Goal: Information Seeking & Learning: Learn about a topic

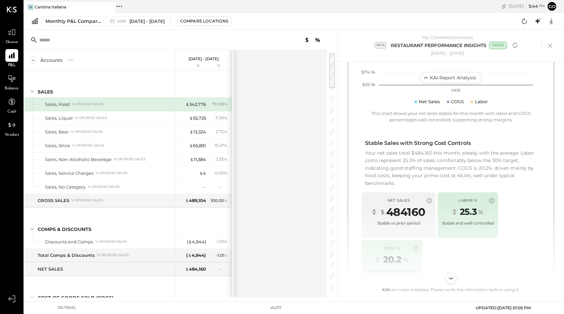
scroll to position [532, 0]
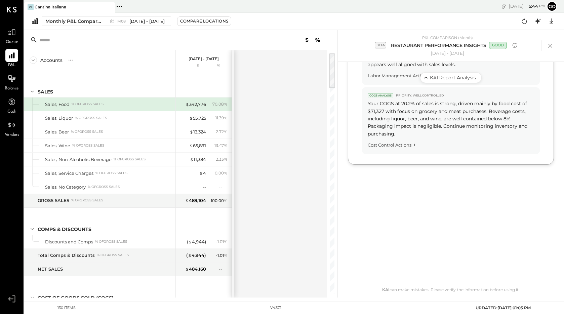
drag, startPoint x: 368, startPoint y: 95, endPoint x: 422, endPoint y: 318, distance: 229.3
click at [422, 314] on html "Queue P&L Balance Cash Vendors v 4.37.1 CI Cantina Italiana Pinned Locations ( …" at bounding box center [282, 157] width 564 height 314
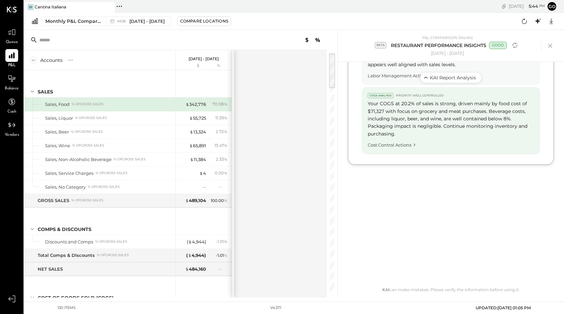
copy main "Net Sales are stable at $484,160 for the month, NICE! Food Sales are your main …"
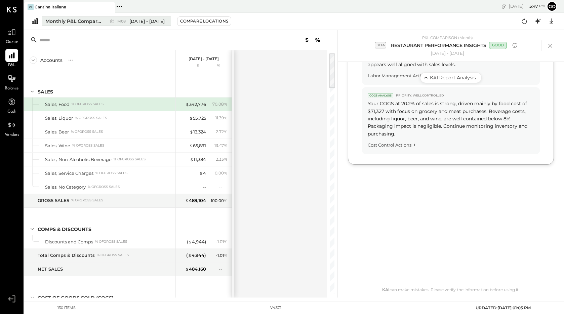
click at [160, 24] on span "Aug 1 - 31, 2025" at bounding box center [146, 21] width 35 height 6
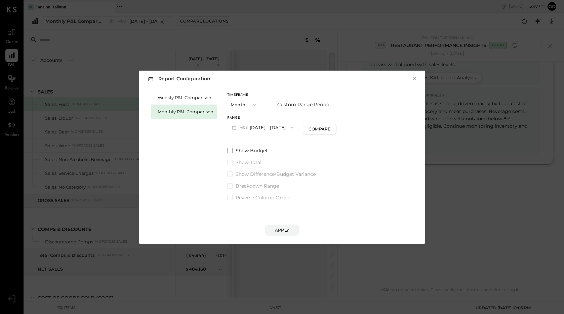
click at [289, 127] on icon "button" at bounding box center [291, 127] width 5 height 5
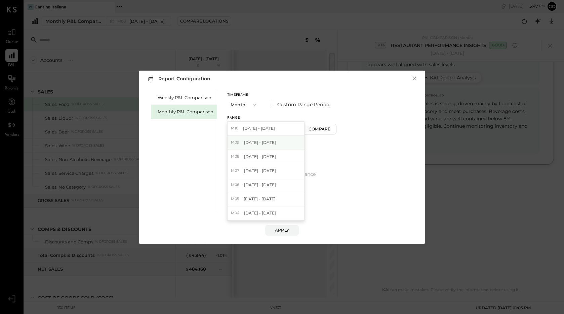
click at [273, 146] on div "M09 Sep 1 - 30, 2025" at bounding box center [265, 143] width 77 height 14
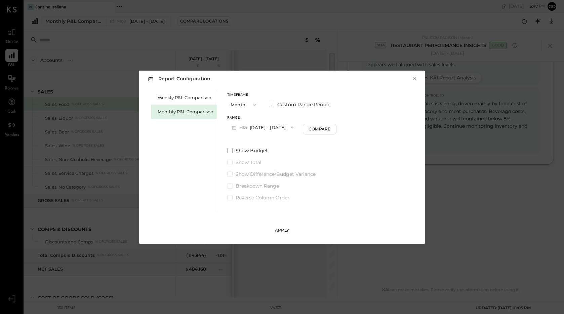
click at [277, 228] on div "Apply" at bounding box center [282, 230] width 14 height 6
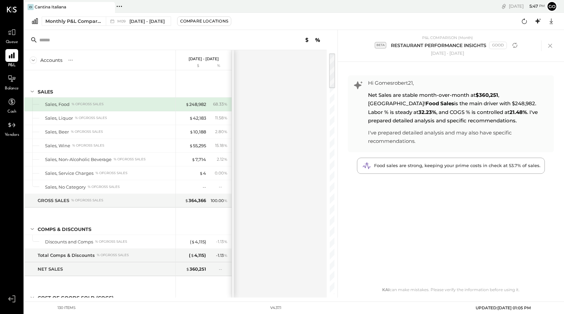
scroll to position [9, 0]
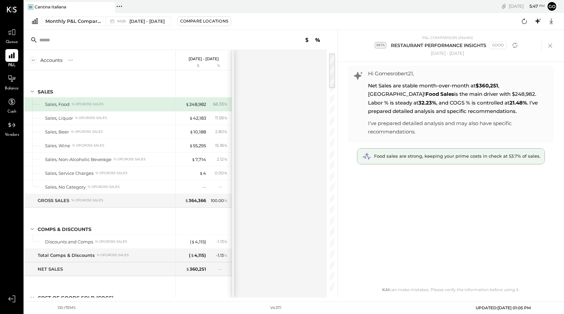
click at [444, 160] on div "Food sales are strong, keeping your prime costs in check at 53.7% of sales." at bounding box center [450, 156] width 187 height 15
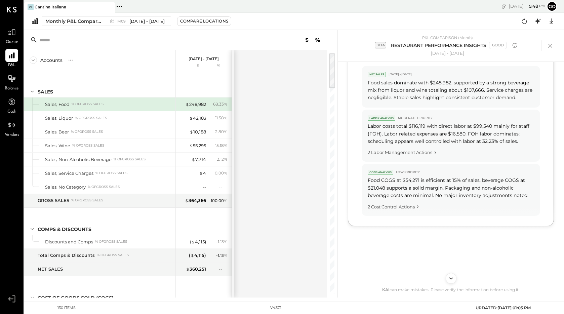
scroll to position [493, 0]
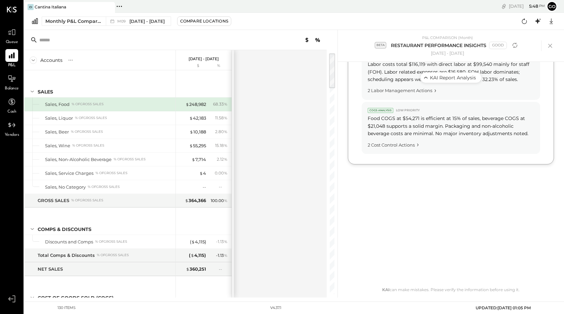
drag, startPoint x: 369, startPoint y: 95, endPoint x: 417, endPoint y: 318, distance: 227.4
click at [417, 314] on html "Queue P&L Balance Cash Vendors v 4.37.1 CI Cantina Italiana Pinned Locations ( …" at bounding box center [282, 157] width 564 height 314
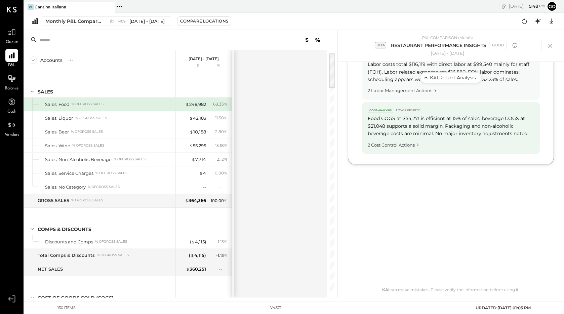
copy main "Net Sales are stable month-over-month at $360,251 , NICE! Food Sales is the mai…"
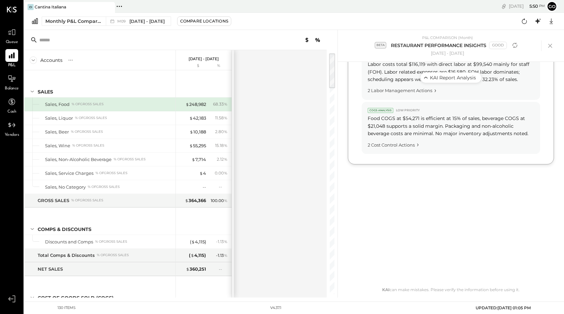
click at [290, 190] on div "Accounts S % GL Sep 1 - 30, 2025 $ % SALES Sales, Food % of GROSS SALES Sales, …" at bounding box center [175, 173] width 303 height 247
click at [154, 20] on span "Sep 1 - 30, 2025" at bounding box center [146, 21] width 35 height 6
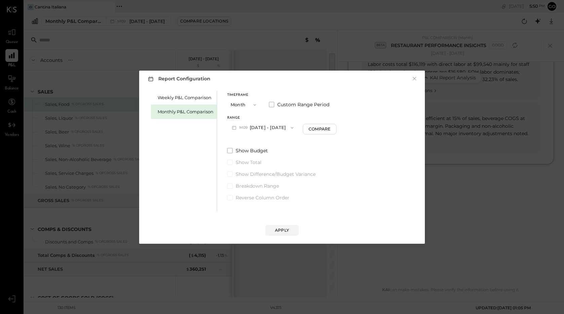
click at [278, 128] on button "M09 Sep 1 - 30, 2025" at bounding box center [262, 127] width 71 height 12
click at [325, 168] on div "Show Budget Show Total Show Difference/Budget Variance Breakdown Range Reverse …" at bounding box center [281, 174] width 109 height 54
click at [272, 128] on button "M09 Sep 1 - 30, 2025" at bounding box center [262, 127] width 71 height 12
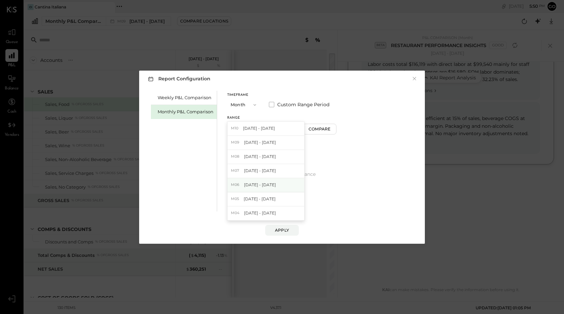
click at [265, 184] on span "Jun 1 - 30, 2025" at bounding box center [260, 185] width 32 height 6
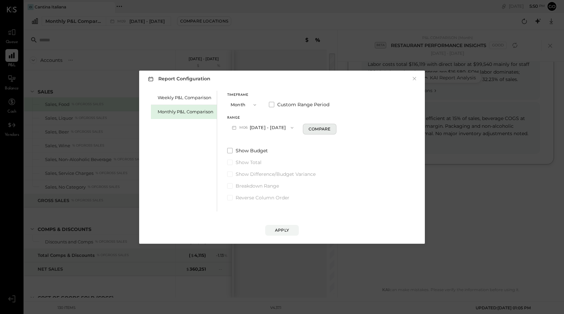
click at [309, 130] on div "Compare" at bounding box center [319, 129] width 22 height 6
click at [359, 130] on span "button" at bounding box center [363, 127] width 9 height 5
click at [356, 130] on div "Months" at bounding box center [354, 128] width 33 height 12
click at [289, 127] on icon "button" at bounding box center [291, 127] width 5 height 5
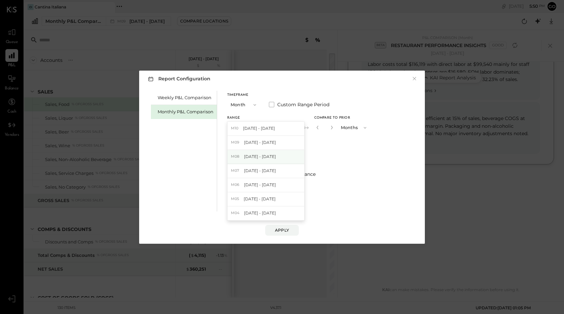
click at [276, 159] on div "M08 Aug 1 - 31, 2025" at bounding box center [265, 157] width 77 height 14
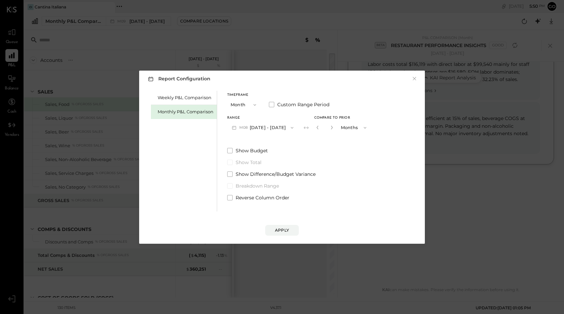
click at [290, 126] on icon "button" at bounding box center [291, 127] width 5 height 5
click at [266, 169] on span "Jul 1 - 31, 2025" at bounding box center [260, 171] width 32 height 6
click at [348, 126] on button "Months" at bounding box center [354, 127] width 34 height 12
click at [348, 126] on span "Months" at bounding box center [350, 127] width 15 height 4
click at [255, 105] on icon "button" at bounding box center [254, 104] width 5 height 5
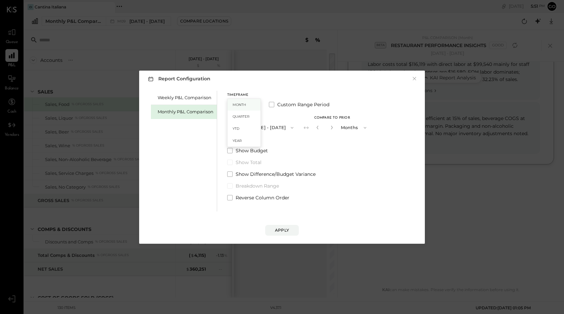
click at [252, 107] on div "Month" at bounding box center [243, 105] width 33 height 12
click at [255, 105] on icon "button" at bounding box center [254, 105] width 3 height 2
click at [250, 104] on div "Month" at bounding box center [243, 105] width 33 height 12
click at [256, 126] on button "M10 Oct 1 - 31, 2025" at bounding box center [262, 127] width 70 height 12
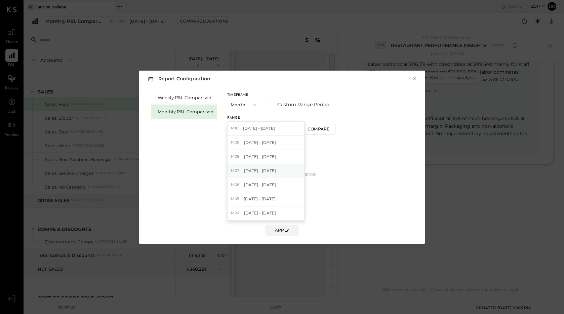
click at [259, 170] on span "Jul 1 - 31, 2025" at bounding box center [260, 171] width 32 height 6
click at [308, 130] on div "Compare" at bounding box center [319, 129] width 22 height 6
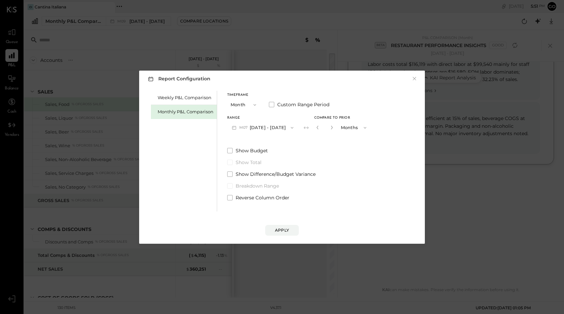
click at [289, 128] on icon "button" at bounding box center [291, 127] width 5 height 5
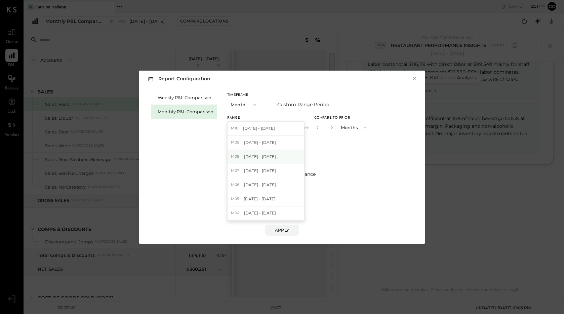
click at [279, 158] on div "M08 Aug 1 - 31, 2025" at bounding box center [265, 157] width 77 height 14
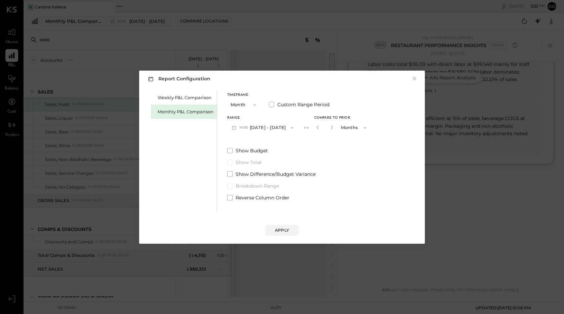
click at [347, 128] on button "Months" at bounding box center [354, 127] width 34 height 12
click at [347, 126] on span "Months" at bounding box center [350, 127] width 15 height 4
click at [362, 128] on icon "button" at bounding box center [364, 127] width 5 height 5
click at [360, 129] on div "Months" at bounding box center [354, 128] width 33 height 12
click at [290, 128] on icon "button" at bounding box center [291, 127] width 5 height 5
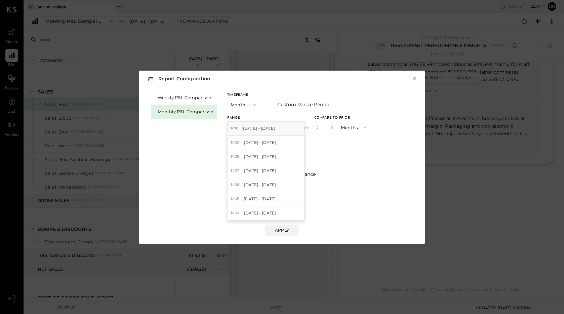
click at [283, 128] on div "M10 Oct 1 - 31, 2025" at bounding box center [265, 129] width 77 height 14
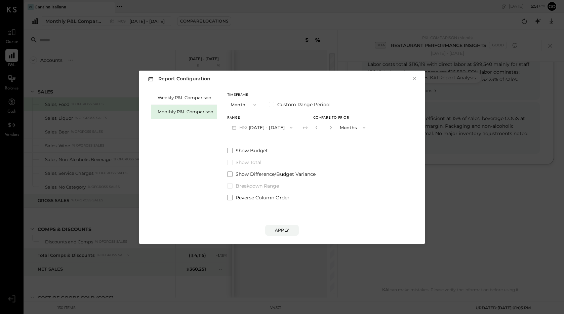
click at [363, 127] on icon "button" at bounding box center [364, 128] width 3 height 2
click at [356, 129] on div "Months" at bounding box center [353, 128] width 33 height 12
click at [279, 230] on div "Apply" at bounding box center [282, 230] width 14 height 6
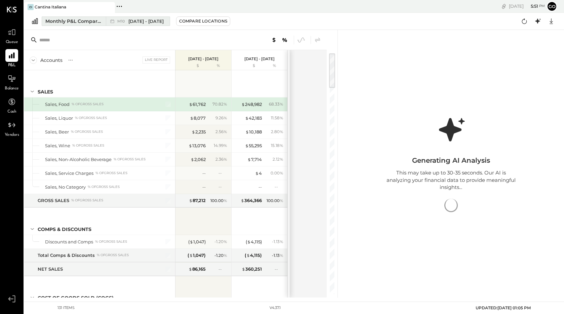
click at [156, 25] on div "M10 Oct 1 - 31, 2025" at bounding box center [136, 21] width 60 height 9
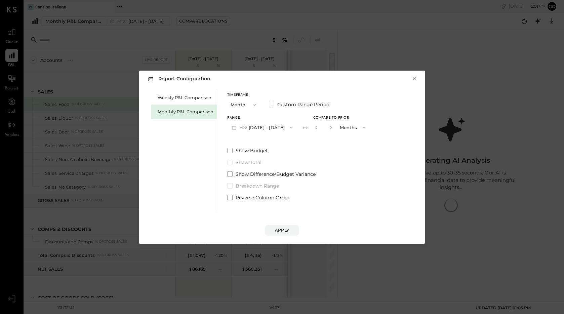
click at [253, 104] on icon "button" at bounding box center [254, 104] width 5 height 5
click at [250, 104] on div "Month" at bounding box center [243, 105] width 33 height 12
click at [276, 130] on button "M10 Oct 1 - 31, 2025" at bounding box center [262, 127] width 70 height 12
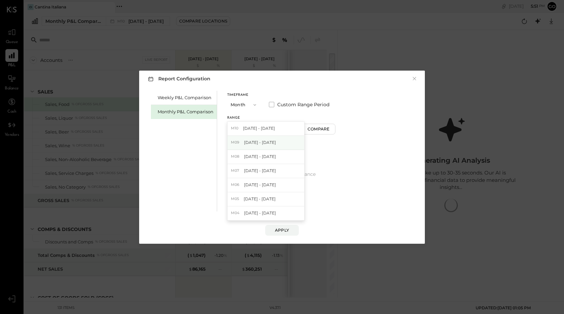
click at [272, 138] on div "M09 Sep 1 - 30, 2025" at bounding box center [265, 143] width 77 height 14
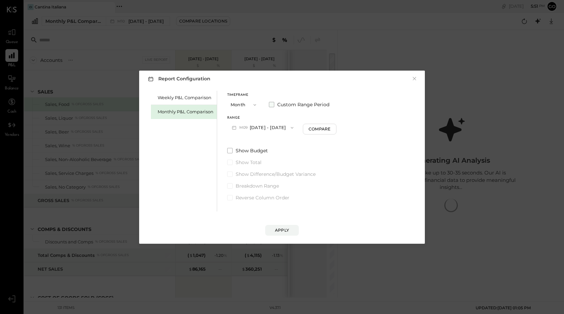
click at [272, 105] on span at bounding box center [271, 104] width 5 height 5
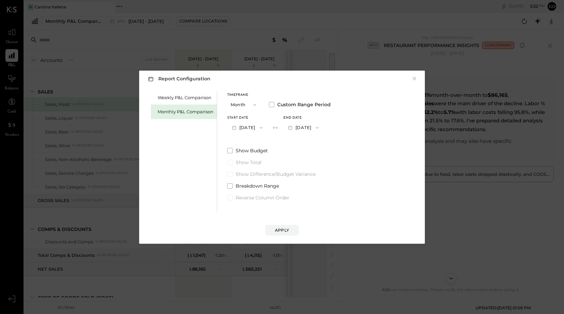
click at [277, 128] on div "Start Date Sep 1, 2025 End date Sep 30, 2025" at bounding box center [278, 124] width 103 height 17
click at [251, 128] on button "Sep 1, 2025" at bounding box center [247, 127] width 40 height 12
click at [248, 170] on span "Jul 1, 2025" at bounding box center [242, 171] width 14 height 6
click at [321, 128] on button "Jul 31, 2025" at bounding box center [303, 127] width 40 height 12
click at [318, 131] on div "Oct 31, 2025" at bounding box center [312, 129] width 56 height 14
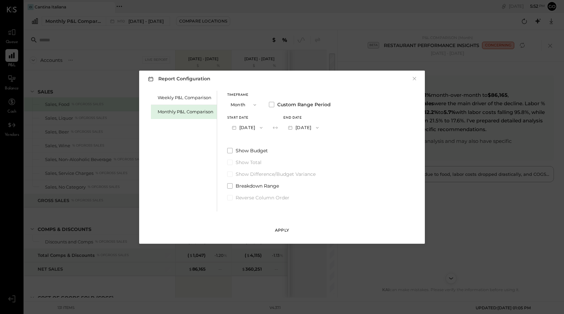
click at [283, 232] on div "Apply" at bounding box center [282, 230] width 14 height 6
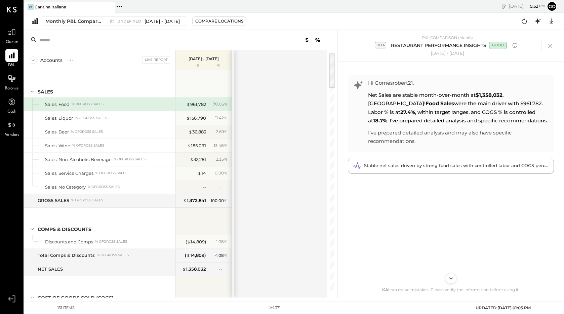
click at [417, 120] on span "Net Sales are stable month-over-month at $1,358,032 , NICE! Food Sales were the…" at bounding box center [458, 108] width 180 height 32
click at [409, 169] on div "Stable net sales driven by strong food sales with controlled labor and COGS per…" at bounding box center [450, 165] width 205 height 15
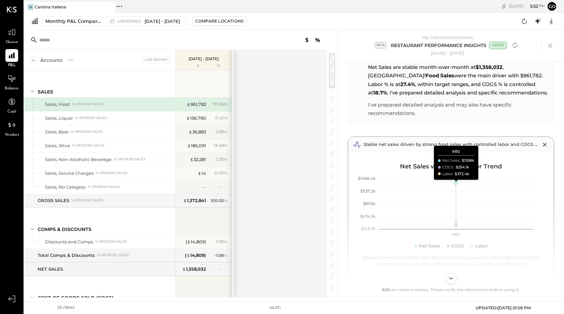
scroll to position [86, 0]
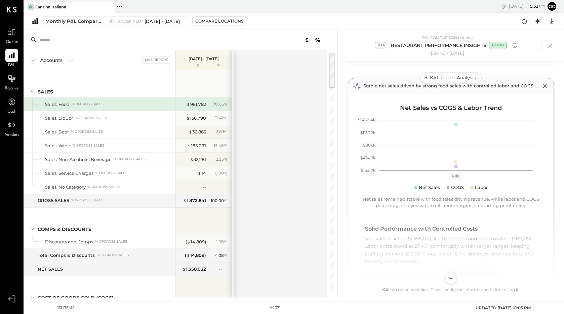
click at [450, 280] on icon "Scroll to bottom" at bounding box center [451, 278] width 10 height 10
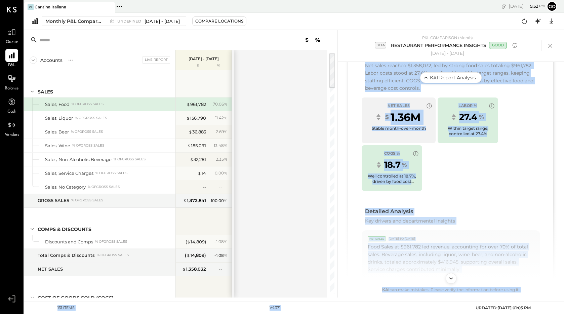
scroll to position [523, 0]
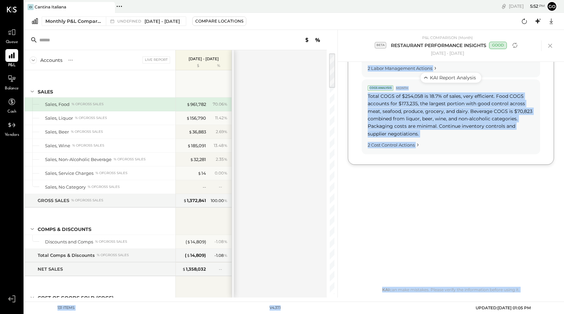
drag, startPoint x: 367, startPoint y: 94, endPoint x: 405, endPoint y: 305, distance: 213.6
click at [405, 305] on main "CI Cantina Italiana Pinned Locations ( 1 ) Cantina Italiana No locations detect…" at bounding box center [294, 157] width 540 height 314
copy main "Net Sales are stable month-over-month at $1,358,032 , NICE! Food Sales were the…"
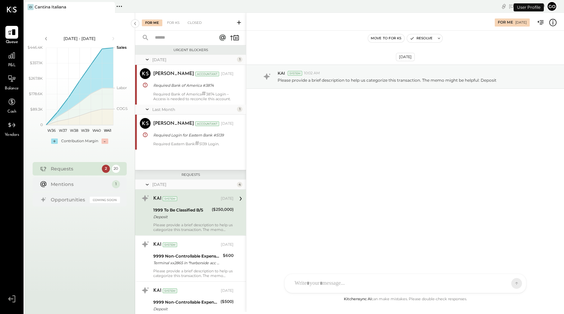
scroll to position [34, 0]
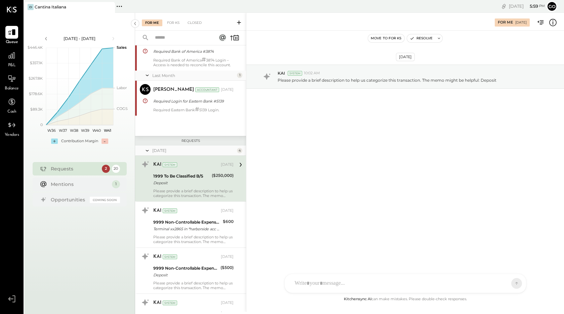
click at [201, 173] on div "1999 To Be Classified B/S Deposit" at bounding box center [181, 179] width 56 height 15
click at [193, 191] on div "Please provide a brief description to help us categorize this transaction. The …" at bounding box center [193, 193] width 80 height 9
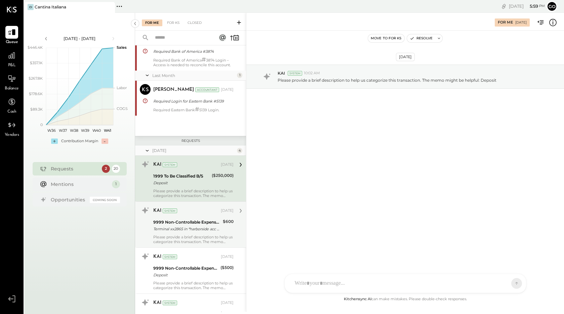
click at [180, 237] on div "Please provide a brief description to help us categorize this transaction. The …" at bounding box center [193, 239] width 80 height 9
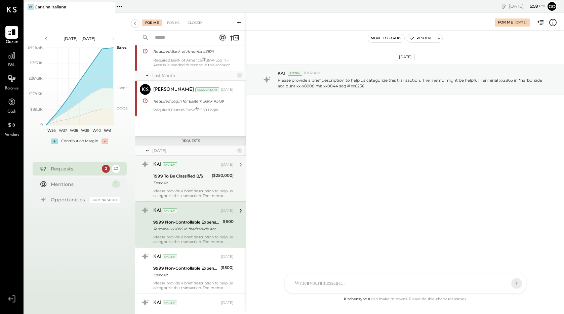
click at [181, 192] on div "Please provide a brief description to help us categorize this transaction. The …" at bounding box center [193, 193] width 80 height 9
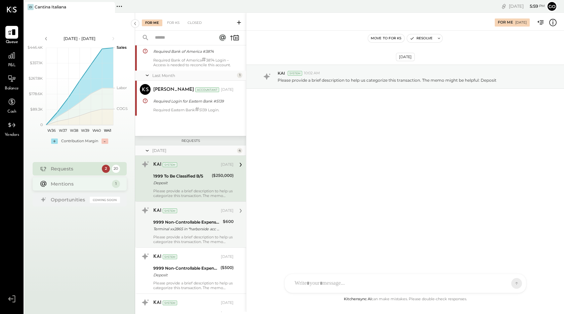
click at [99, 182] on div "Mentions" at bounding box center [80, 183] width 58 height 7
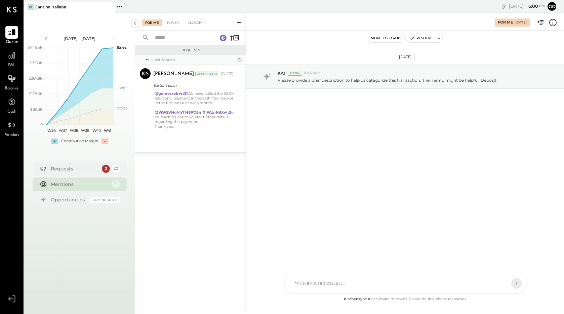
click at [188, 167] on div "Requests Last Month 1 Tarang Padia Accountant Tarang Padia Accountant Sep 24, 2…" at bounding box center [190, 170] width 111 height 250
click at [92, 169] on div "Requests" at bounding box center [75, 168] width 48 height 7
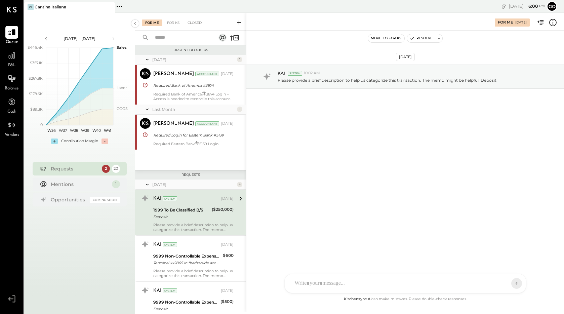
scroll to position [34, 0]
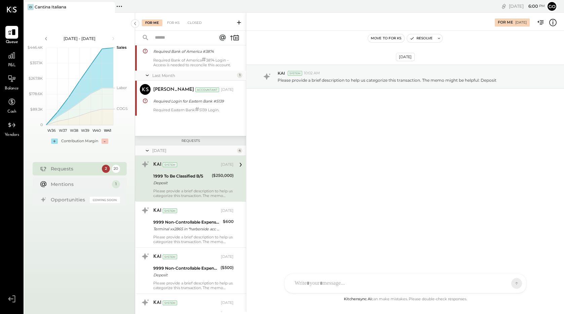
click at [13, 63] on span "P&L" at bounding box center [12, 66] width 8 height 6
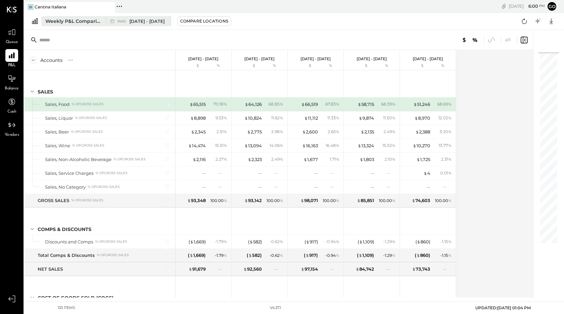
click at [135, 21] on span "[DATE] - [DATE]" at bounding box center [146, 21] width 35 height 6
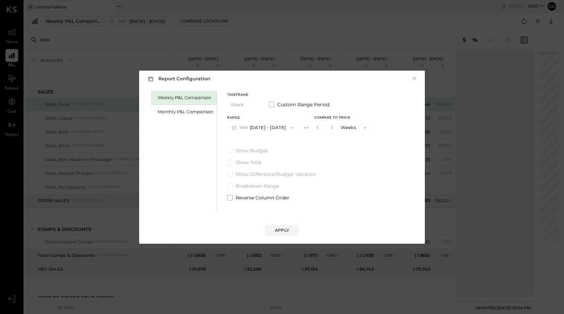
drag, startPoint x: 163, startPoint y: 23, endPoint x: 162, endPoint y: 26, distance: 3.4
click at [162, 26] on div "Report Configuration × Weekly P&L Comparison Monthly P&L Comparison Timeframe W…" at bounding box center [282, 157] width 564 height 314
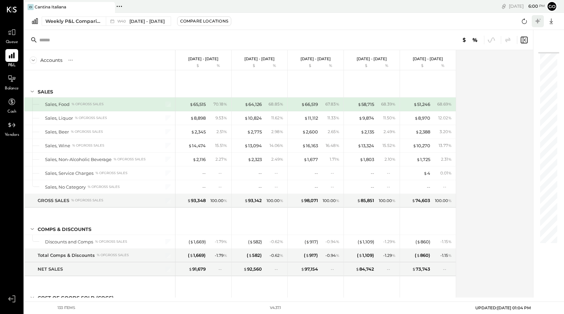
click at [537, 20] on icon at bounding box center [537, 20] width 5 height 5
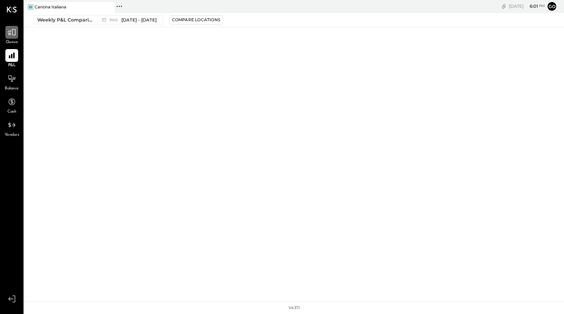
click at [17, 37] on div at bounding box center [11, 32] width 13 height 13
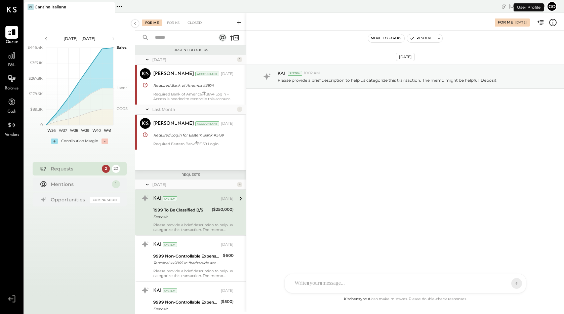
scroll to position [34, 0]
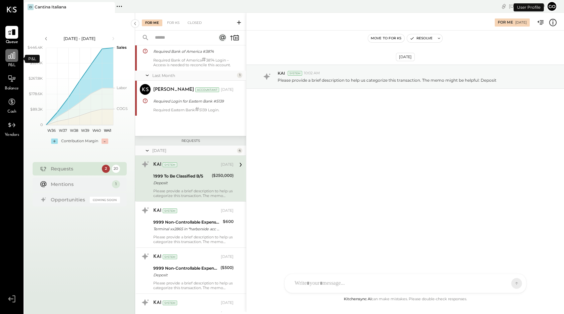
click at [13, 58] on icon at bounding box center [11, 55] width 7 height 7
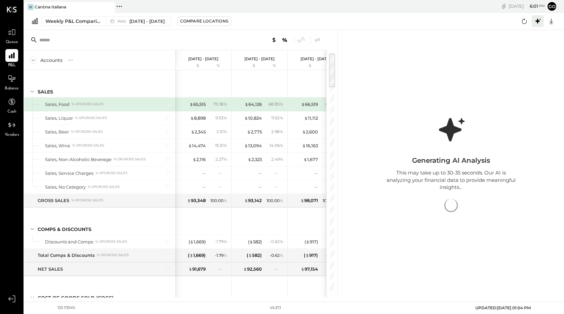
click at [539, 21] on icon at bounding box center [537, 20] width 5 height 5
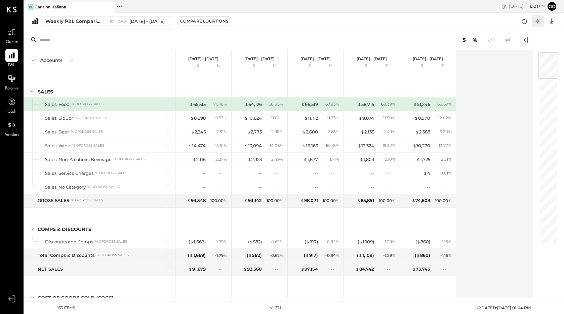
click at [537, 22] on icon at bounding box center [537, 20] width 5 height 5
